Goal: Find specific page/section: Find specific page/section

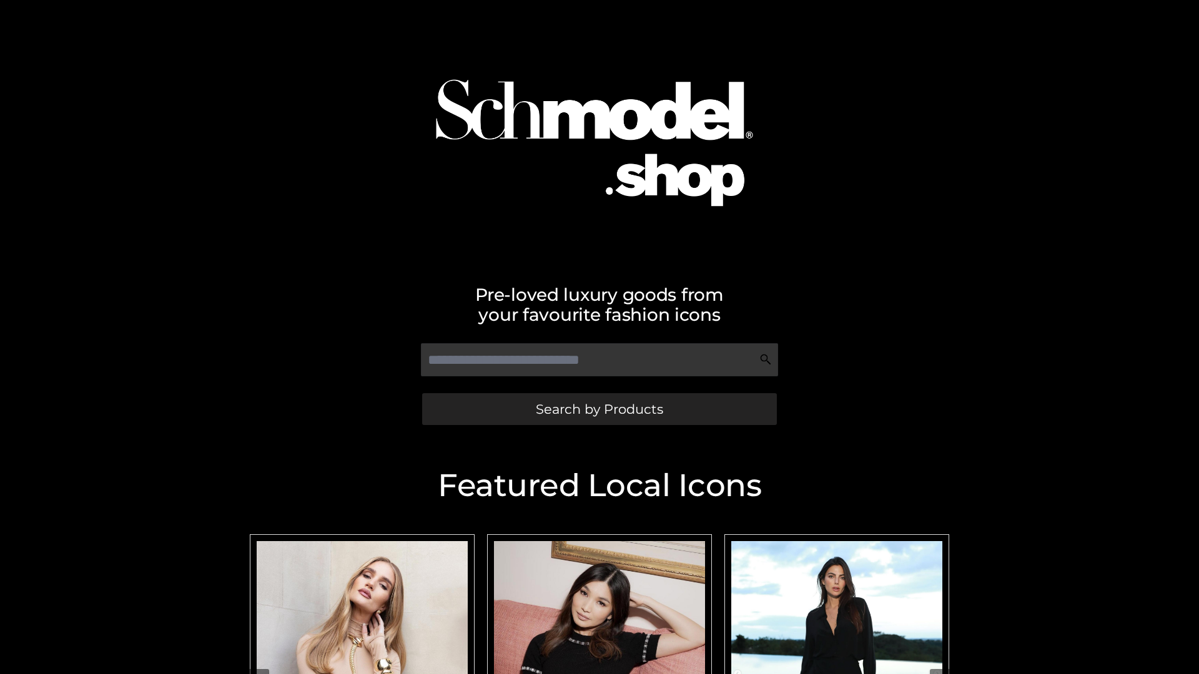
click at [599, 409] on span "Search by Products" at bounding box center [599, 409] width 127 height 13
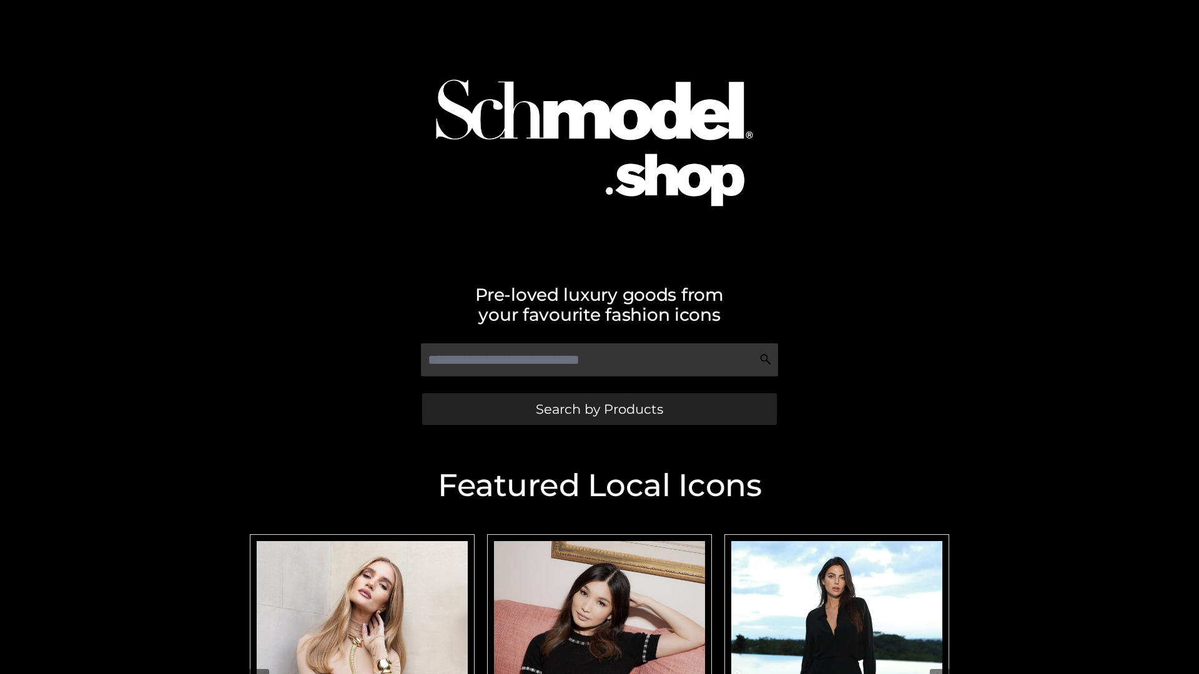
click at [599, 409] on span "Search by Products" at bounding box center [599, 409] width 127 height 13
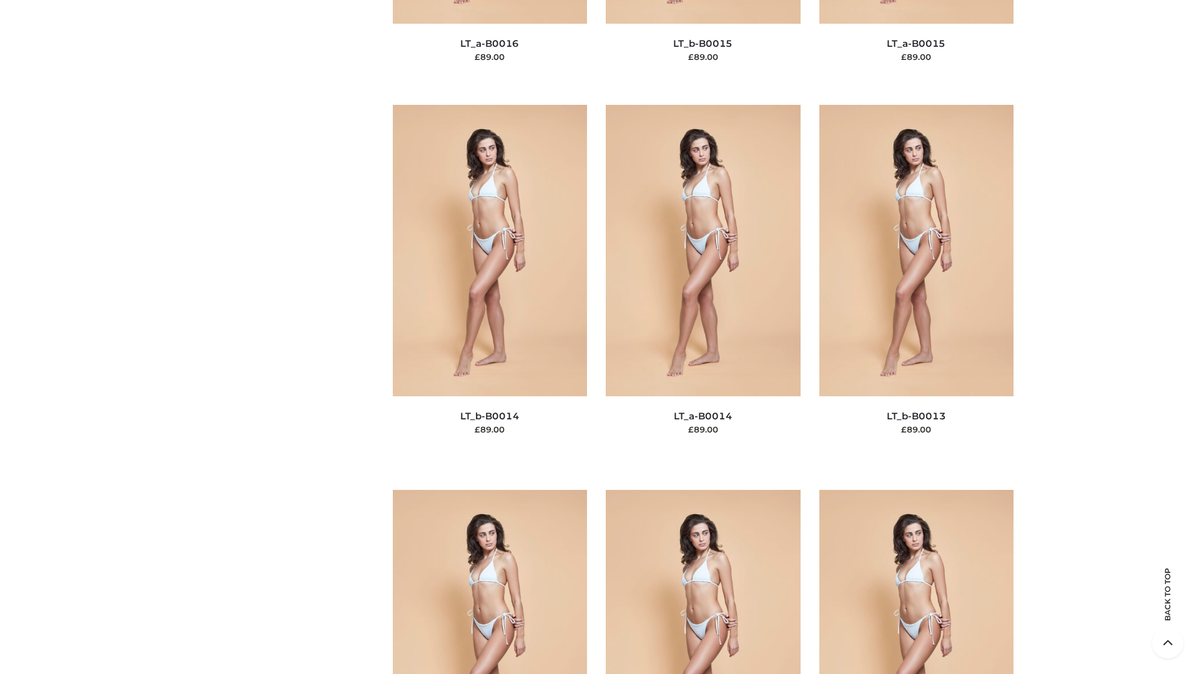
scroll to position [4441, 0]
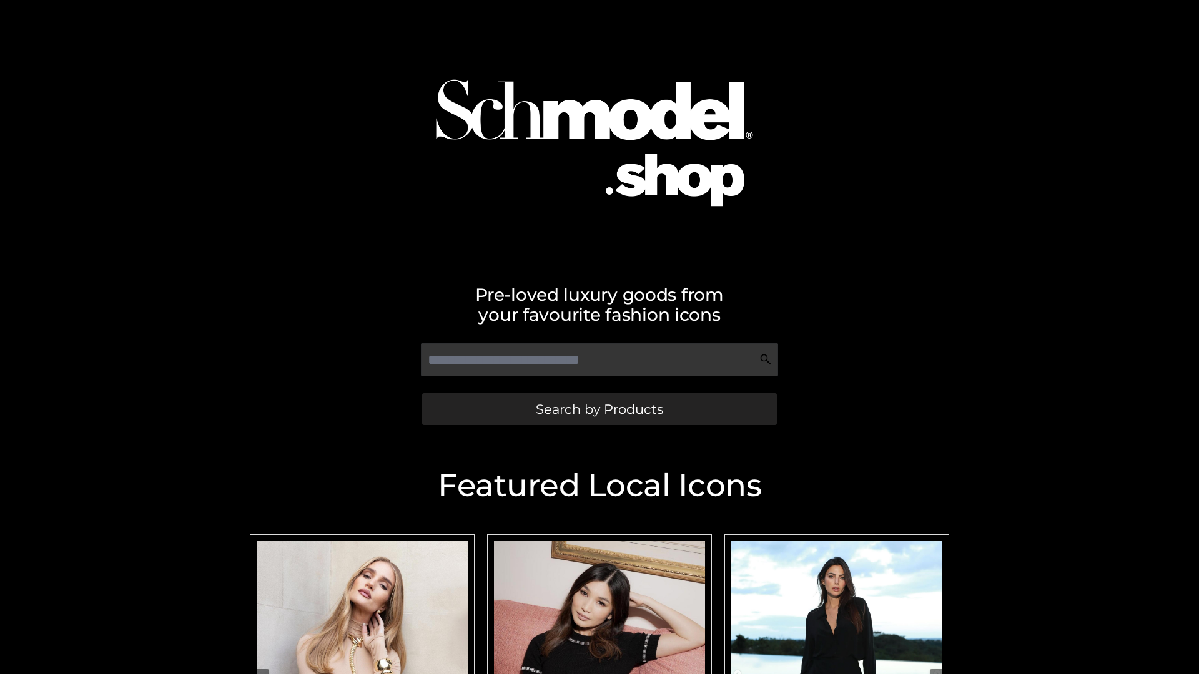
click at [599, 409] on span "Search by Products" at bounding box center [599, 409] width 127 height 13
